Goal: Task Accomplishment & Management: Use online tool/utility

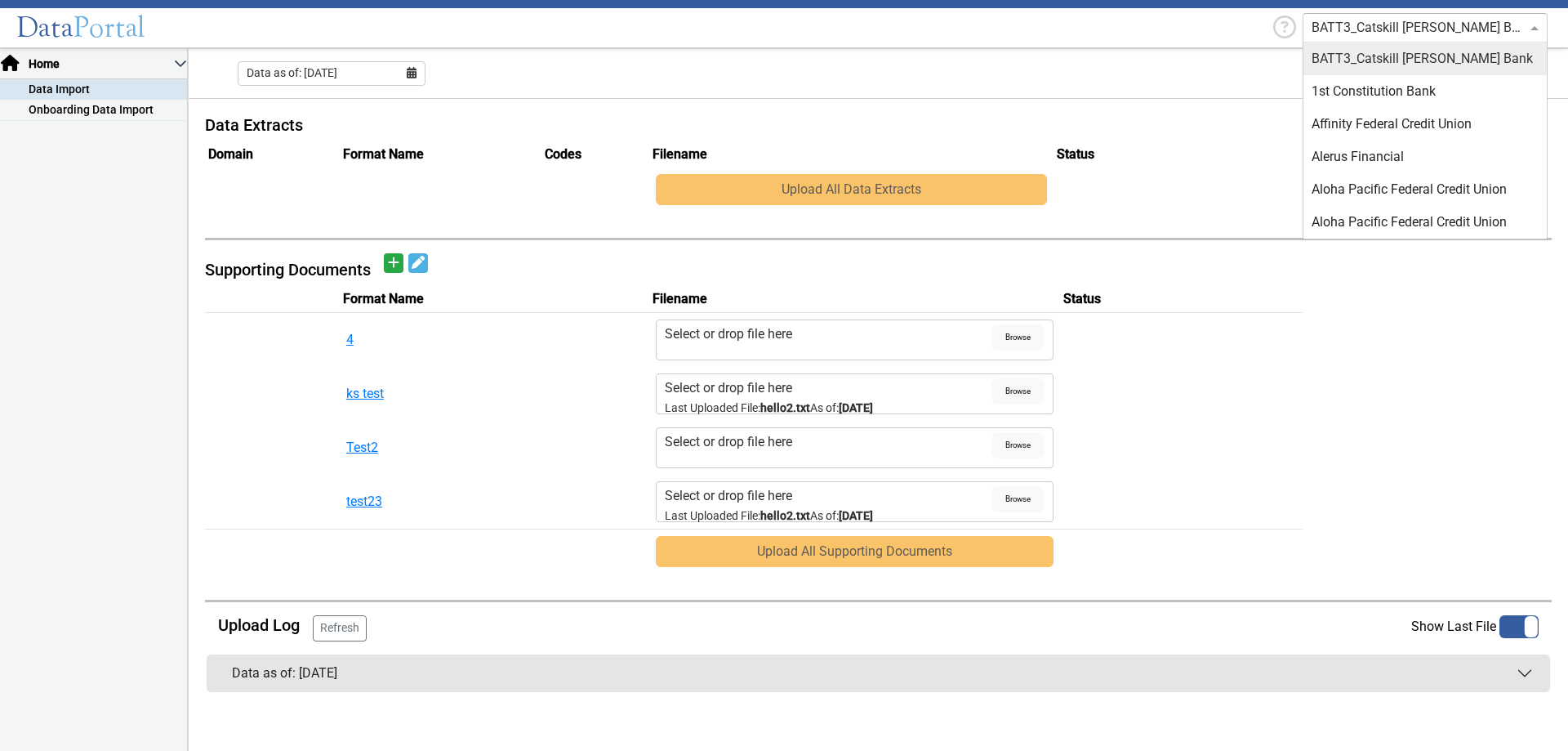
click at [1411, 36] on input "text" at bounding box center [1408, 27] width 195 height 20
type input "dd"
click at [1395, 52] on div "DDP-QA-Test 1" at bounding box center [1425, 59] width 243 height 32
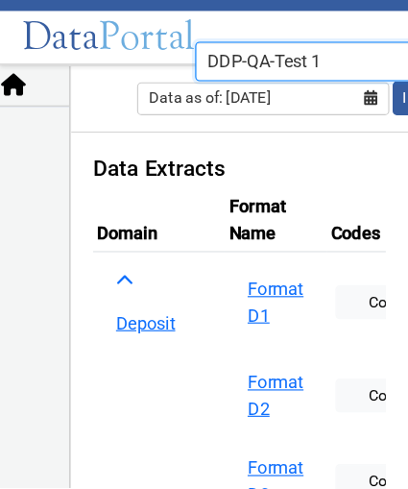
scroll to position [0, 4]
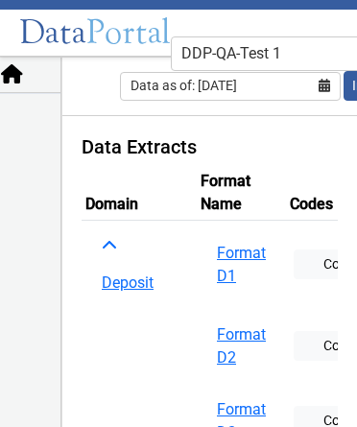
drag, startPoint x: 140, startPoint y: 378, endPoint x: 206, endPoint y: 387, distance: 66.8
click at [264, 358] on button "Format D2" at bounding box center [242, 347] width 74 height 60
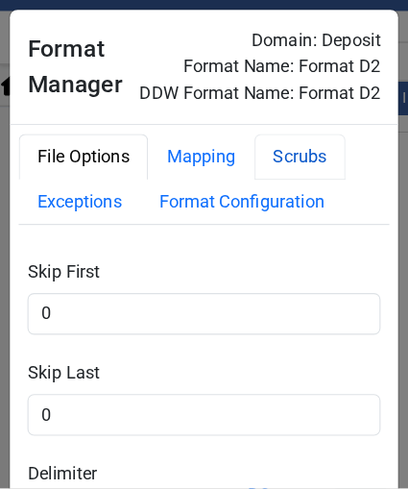
scroll to position [0, 0]
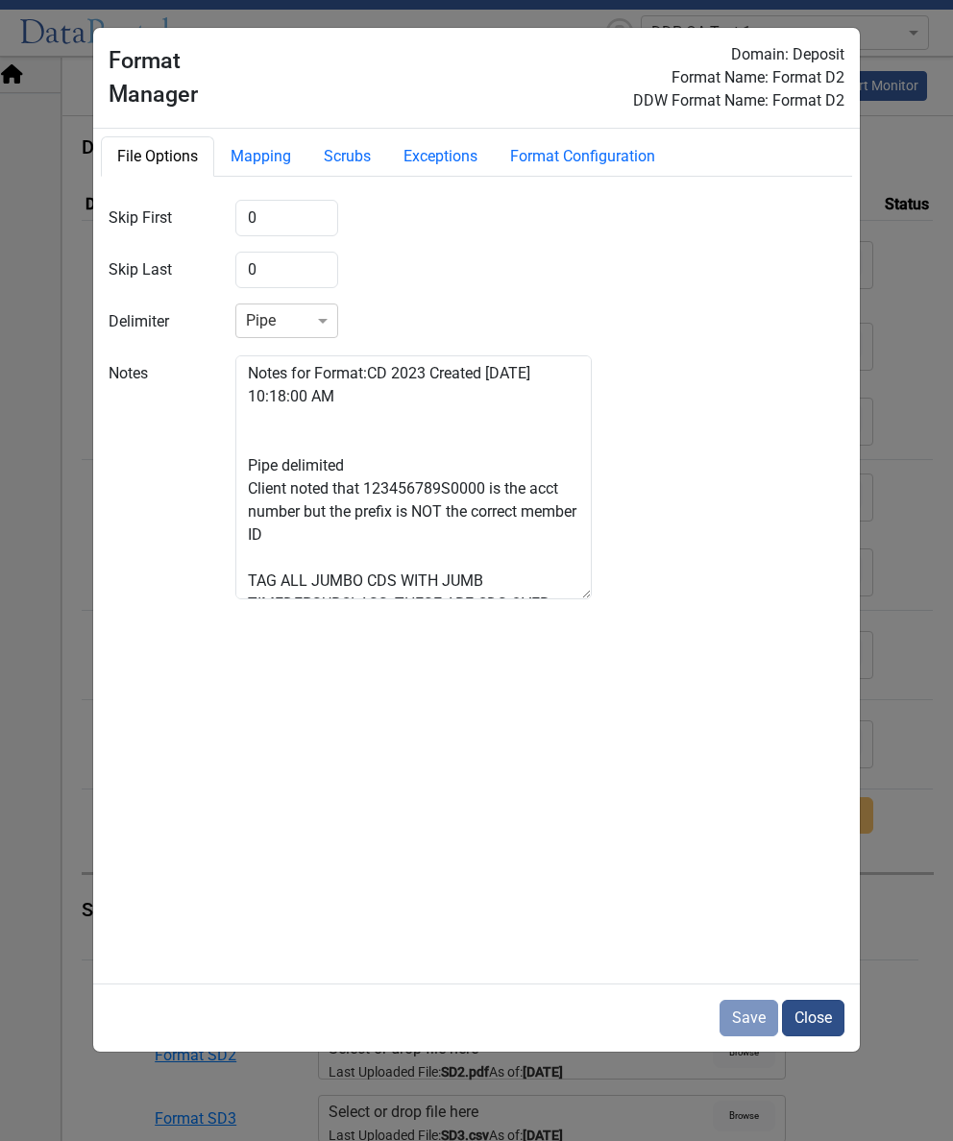
click at [820, 882] on button "Close" at bounding box center [813, 1018] width 62 height 36
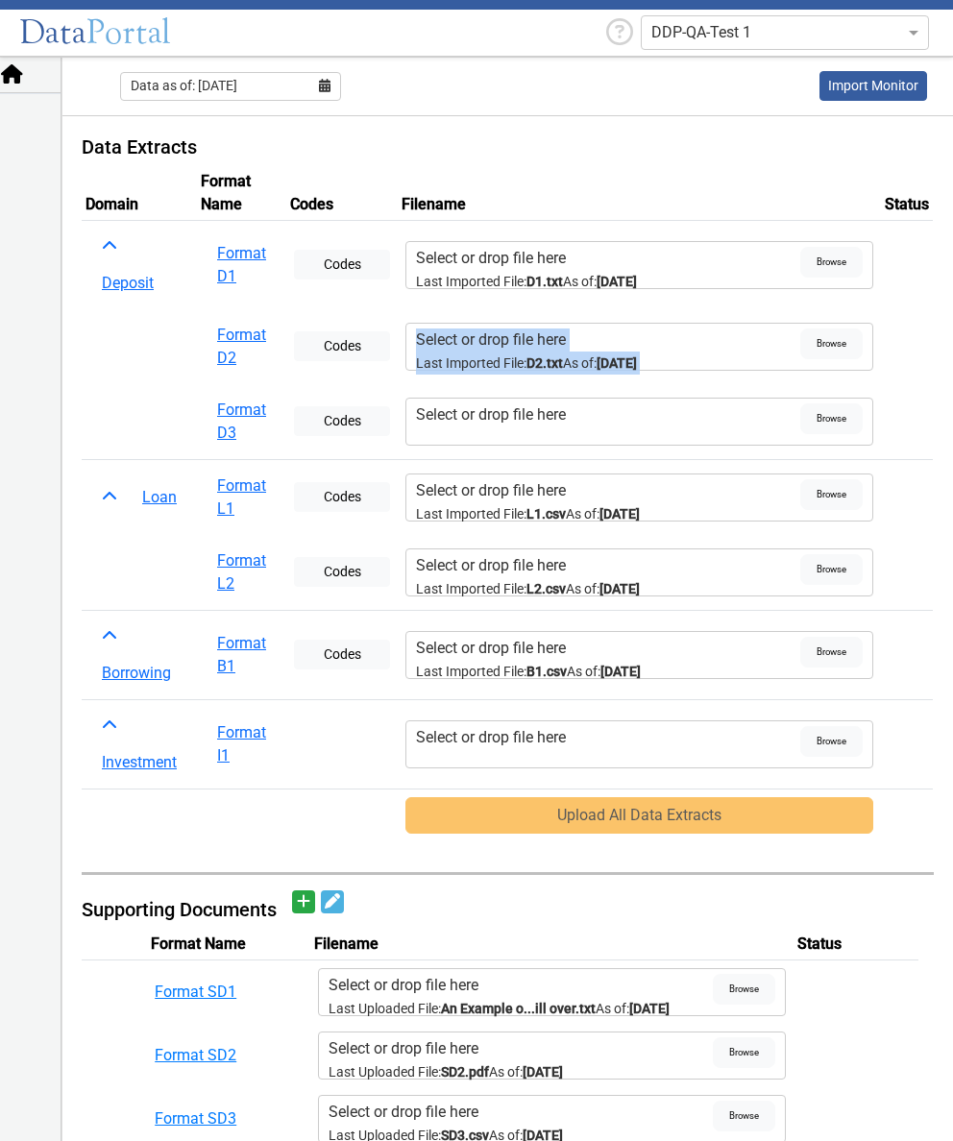
click at [905, 370] on td "Uploads" at bounding box center [907, 346] width 52 height 75
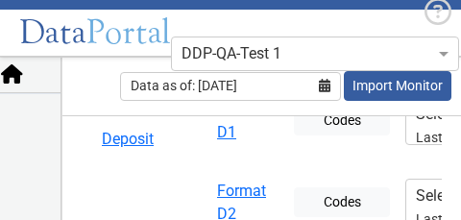
click at [333, 148] on td "Codes" at bounding box center [341, 120] width 111 height 89
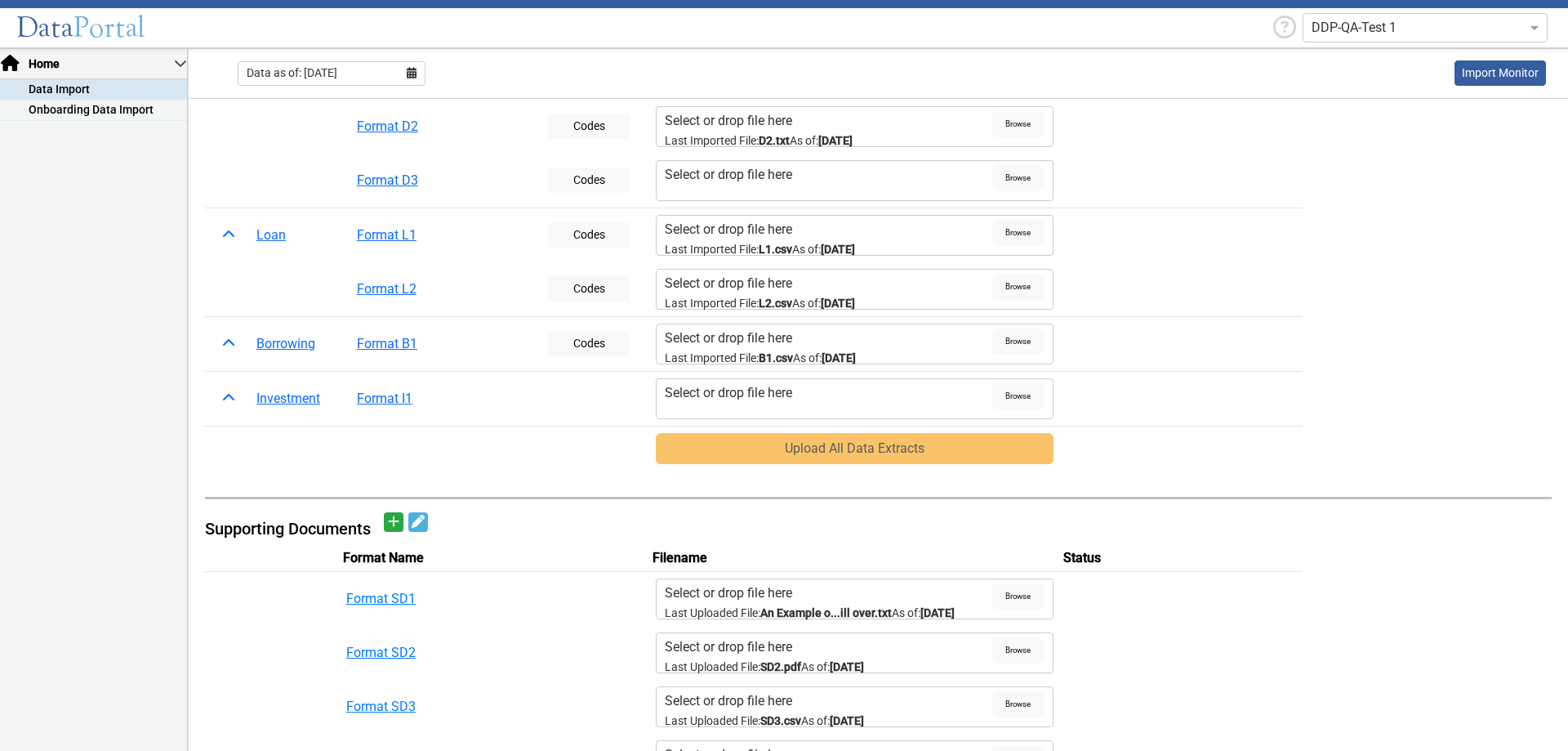
scroll to position [122, 0]
click at [1008, 595] on span "Browse" at bounding box center [1018, 596] width 53 height 26
click at [0, 0] on input "Select or drop file here Last Uploaded File: An Example o...ill over.txt As of:…" at bounding box center [0, 0] width 0 height 0
